Goal: Information Seeking & Learning: Find specific page/section

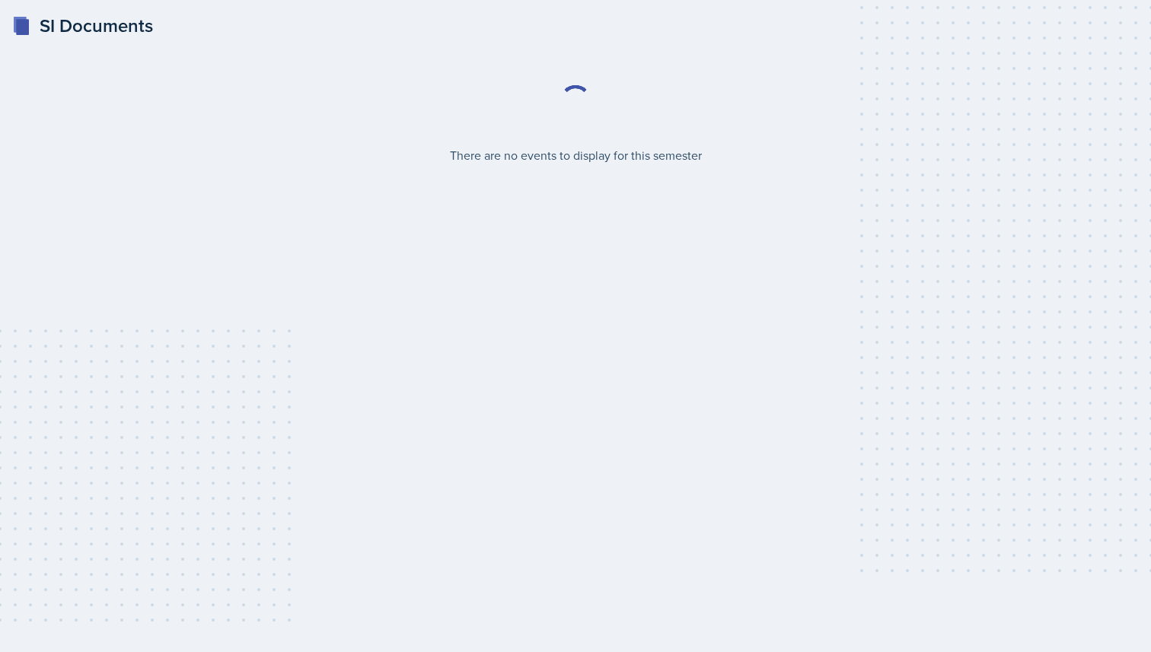
select select "2bed604d-1099-4043-b1bc-2365e8740244"
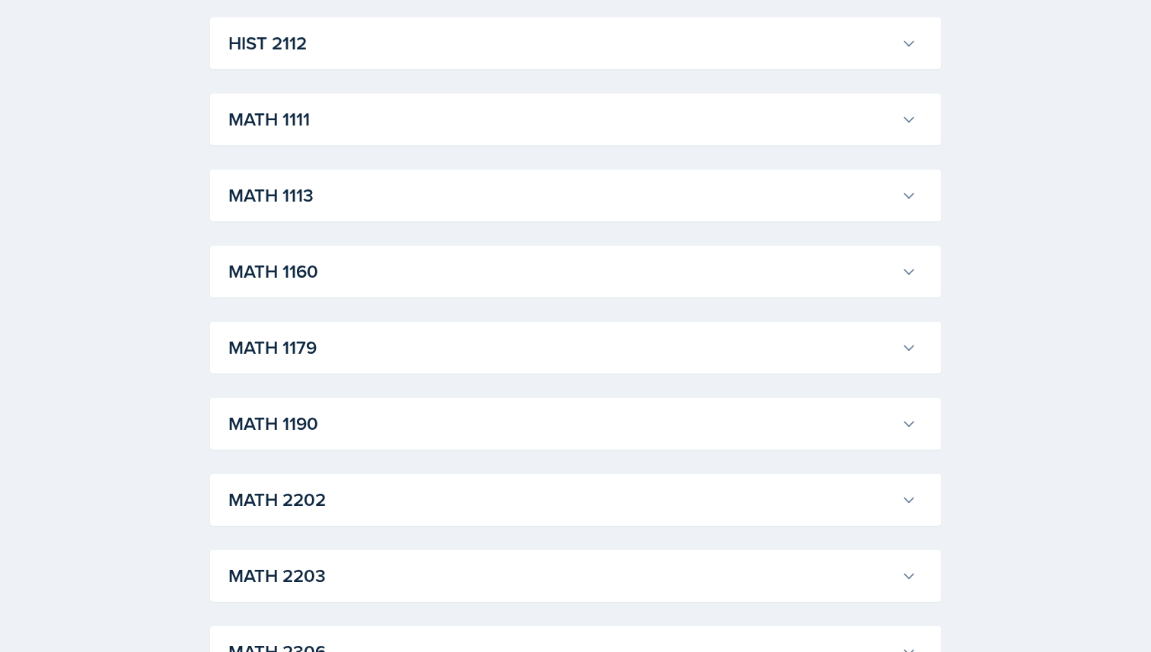
scroll to position [1358, 0]
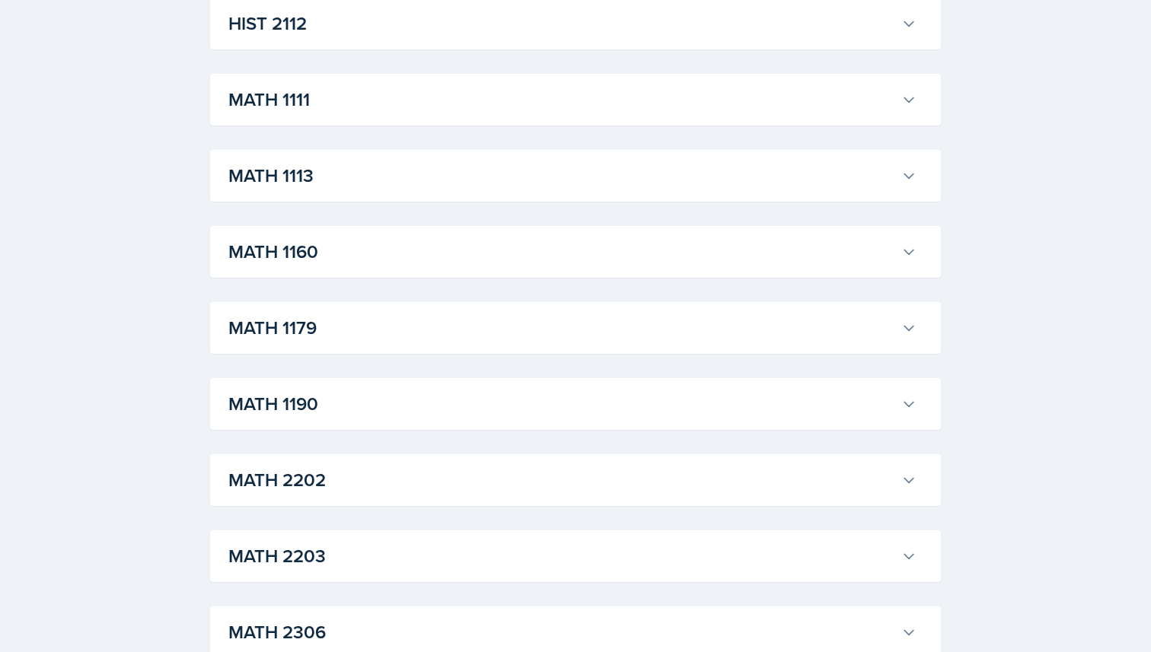
click at [416, 485] on h3 "MATH 2202" at bounding box center [561, 480] width 667 height 27
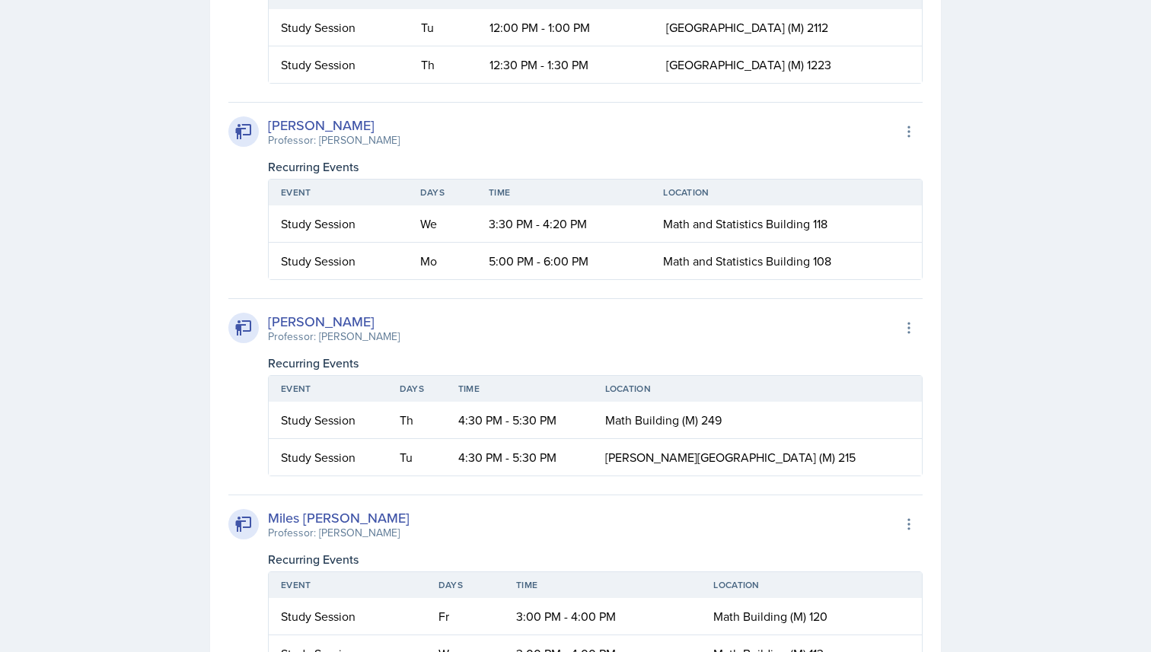
scroll to position [2505, 0]
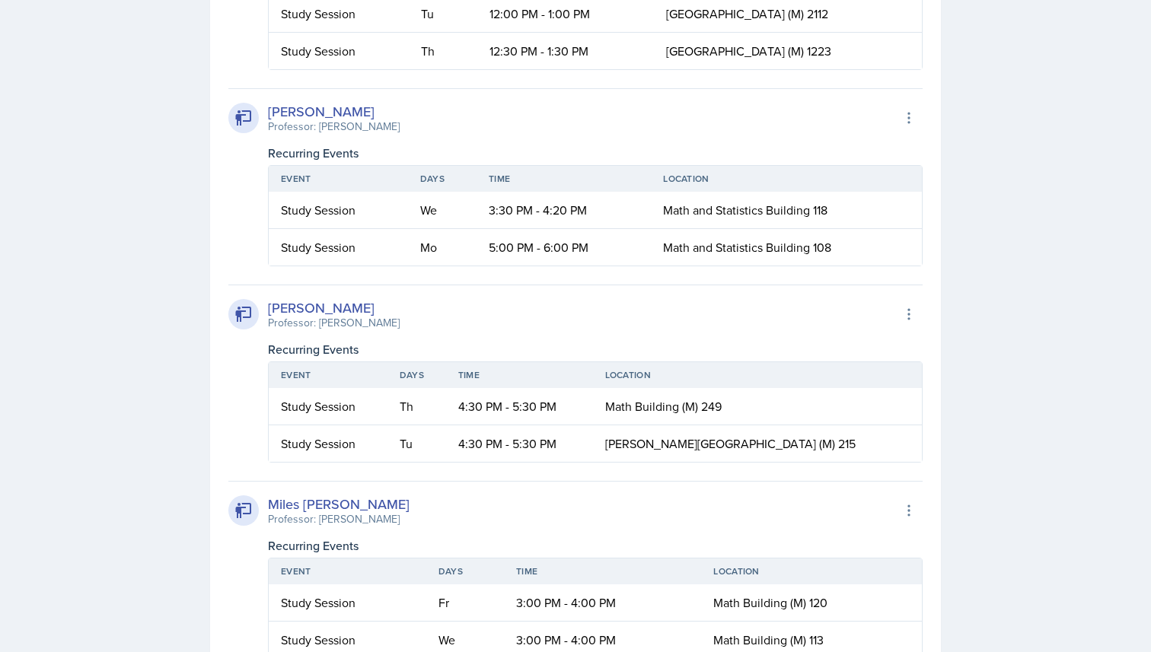
click at [429, 422] on td "Th" at bounding box center [416, 406] width 59 height 37
click at [430, 405] on td "Th" at bounding box center [416, 406] width 59 height 37
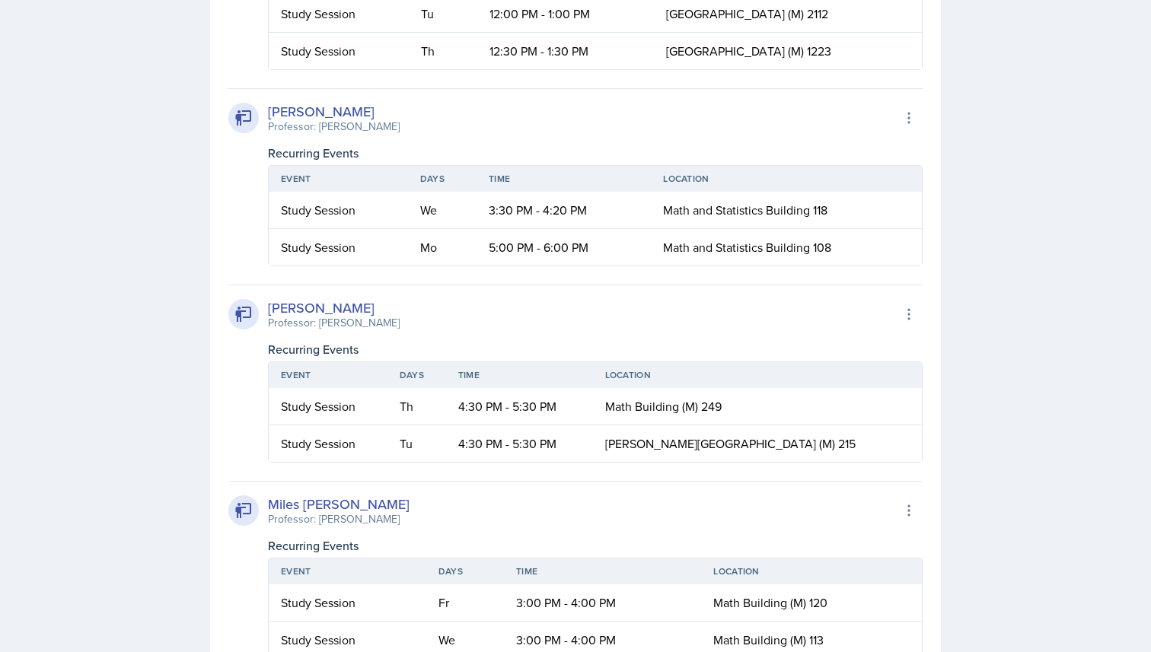
click at [690, 408] on span "Math Building (M) 249" at bounding box center [663, 406] width 116 height 17
